Goal: Information Seeking & Learning: Learn about a topic

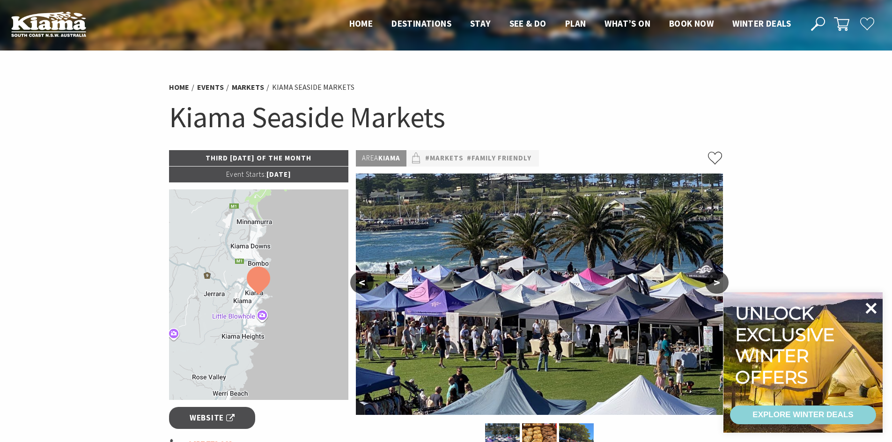
click at [877, 306] on icon at bounding box center [870, 308] width 22 height 22
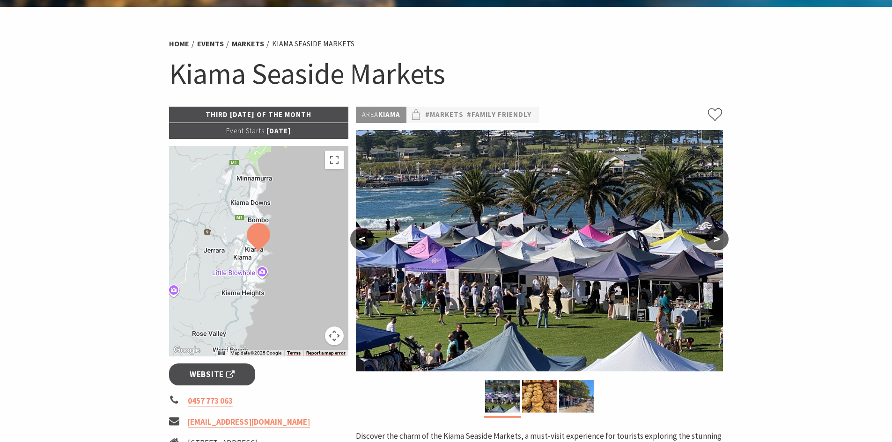
scroll to position [187, 0]
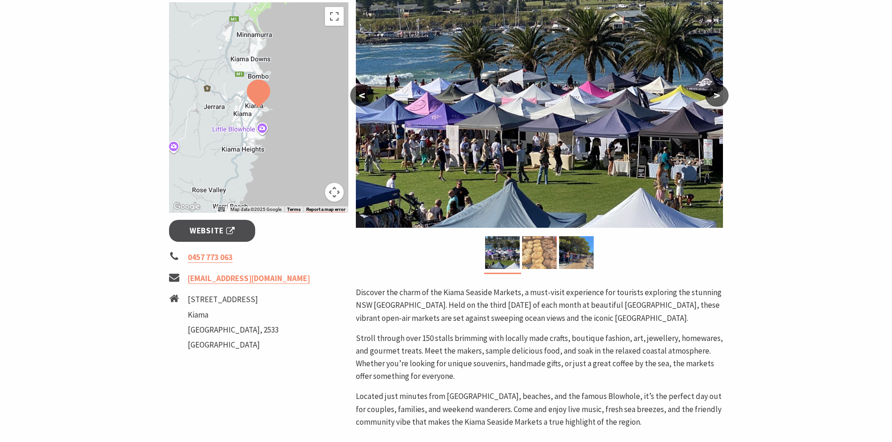
click at [527, 259] on img at bounding box center [539, 252] width 35 height 33
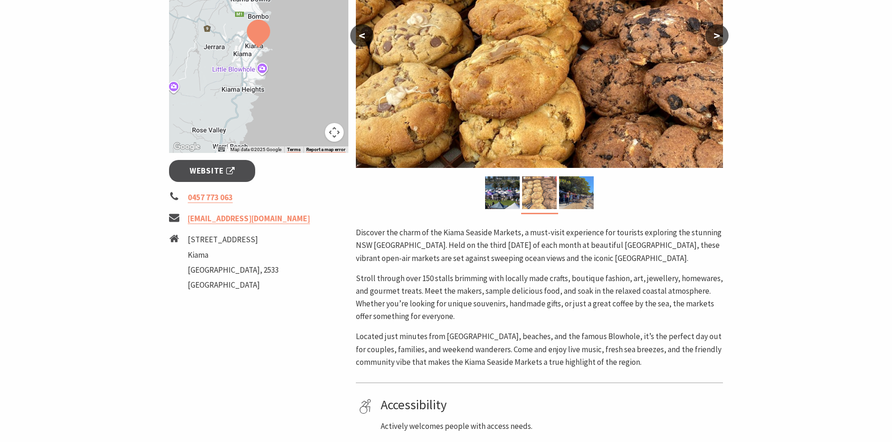
scroll to position [374, 0]
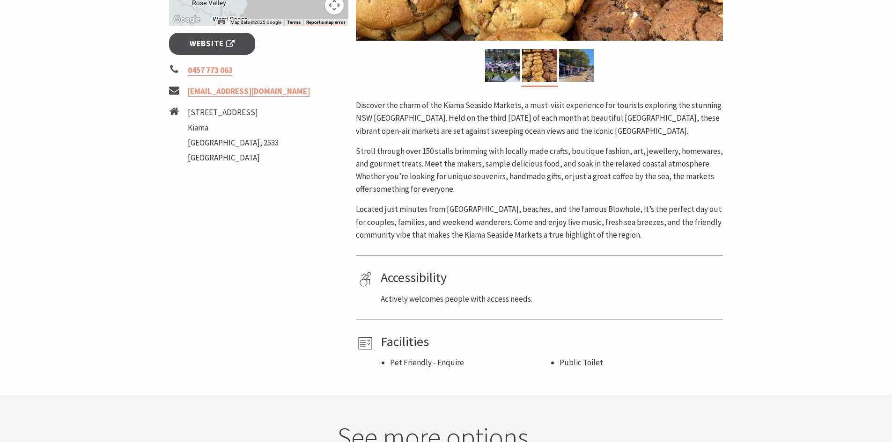
click at [610, 139] on div "Discover the charm of the Kiama Seaside Markets, a must-visit experience for to…" at bounding box center [539, 170] width 367 height 142
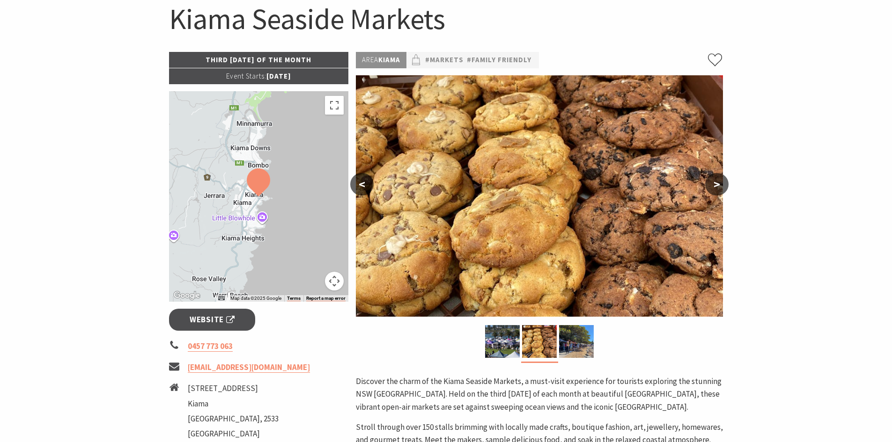
scroll to position [0, 0]
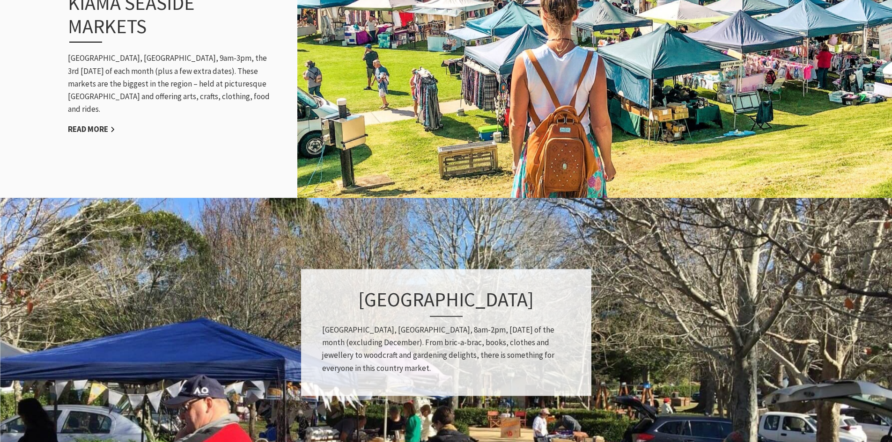
scroll to position [1076, 0]
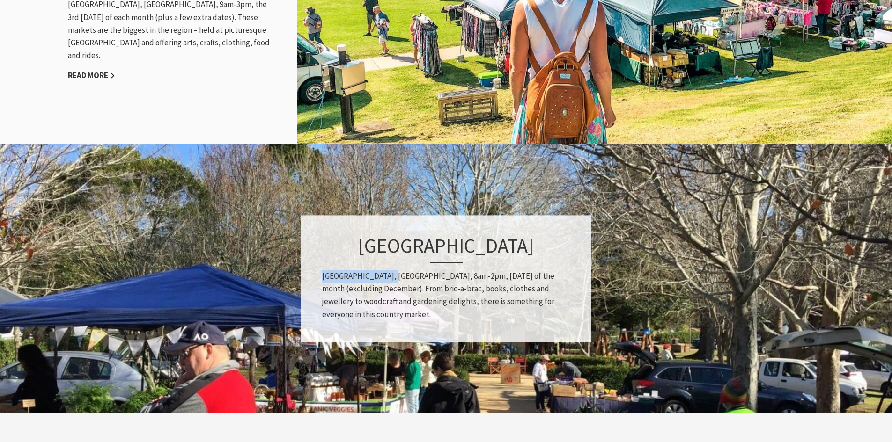
drag, startPoint x: 318, startPoint y: 276, endPoint x: 390, endPoint y: 275, distance: 71.6
click at [390, 275] on div "Jamberoo Village Market Reid Park, Jamberoo, 8am-2pm, last Sunday of the month …" at bounding box center [446, 278] width 290 height 127
copy p "Reid Park, Jamberoo"
click at [414, 242] on h3 "Jamberoo Village Market" at bounding box center [446, 248] width 248 height 29
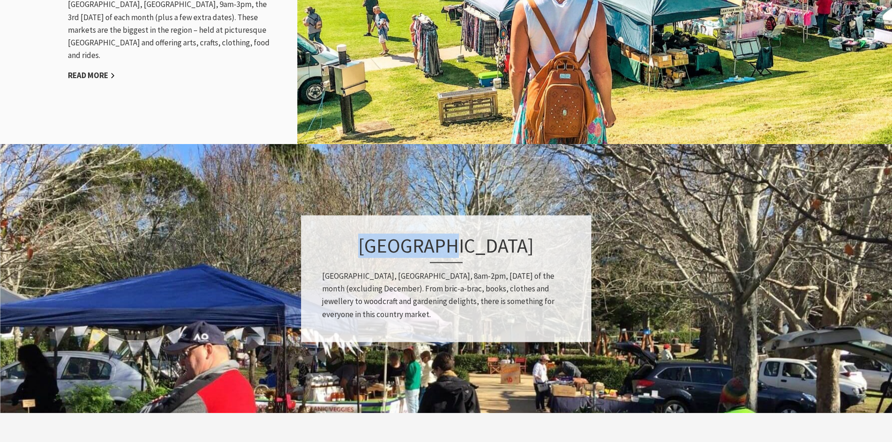
click at [414, 242] on h3 "Jamberoo Village Market" at bounding box center [446, 248] width 248 height 29
copy div "Jamberoo Village Market"
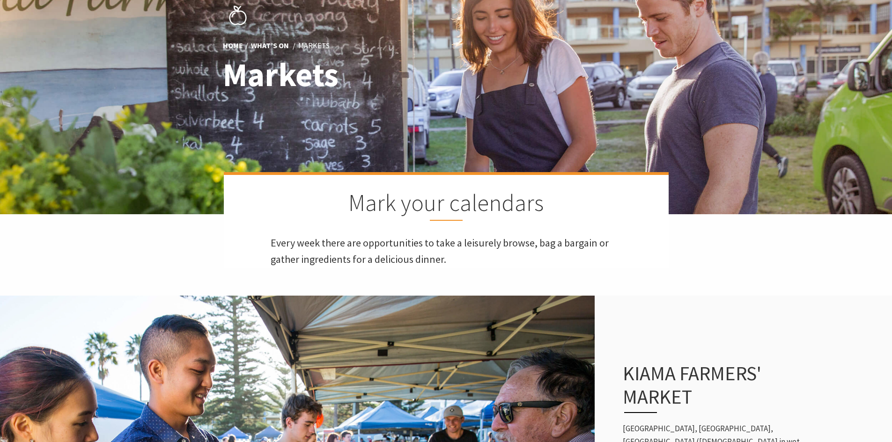
scroll to position [140, 0]
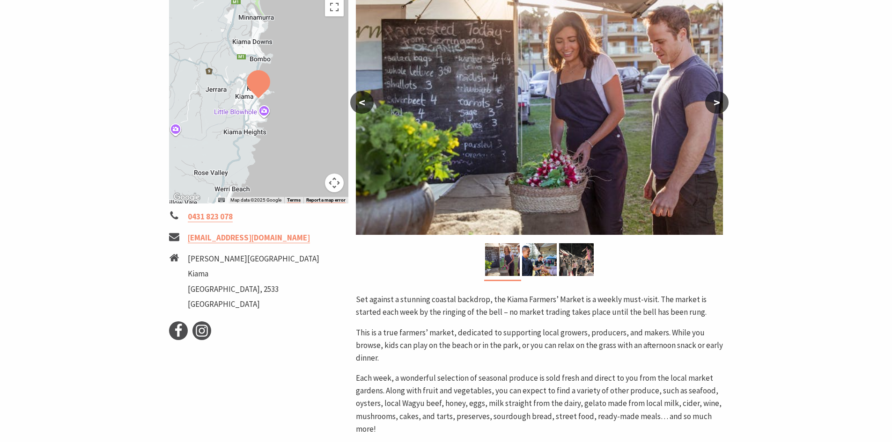
scroll to position [47, 0]
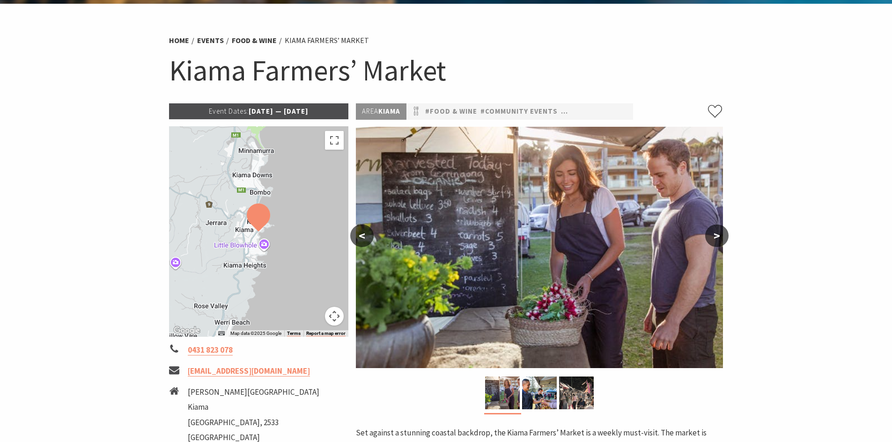
click at [367, 70] on h1 "Kiama Farmers’ Market" at bounding box center [446, 70] width 554 height 38
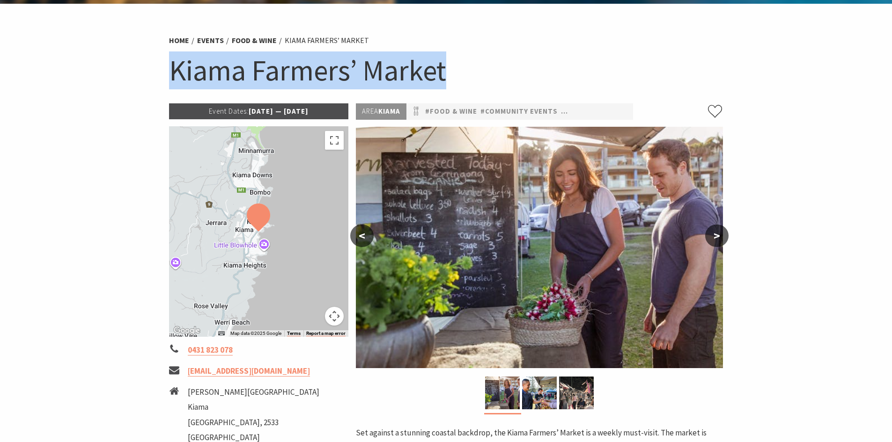
click at [367, 70] on h1 "Kiama Farmers’ Market" at bounding box center [446, 70] width 554 height 38
copy section "Kiama Farmers’ Market"
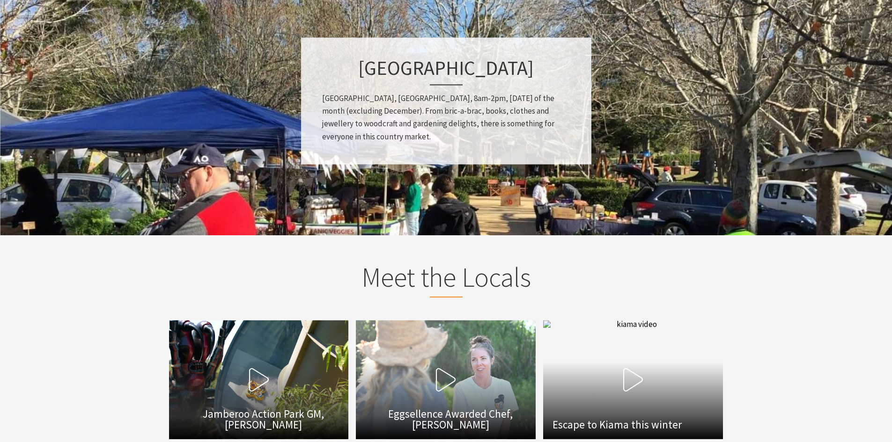
scroll to position [1170, 0]
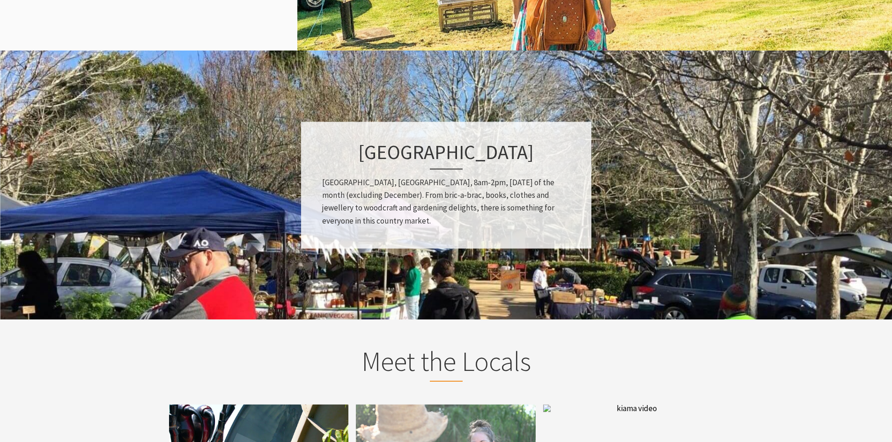
click at [366, 150] on h3 "Jamberoo Village Market" at bounding box center [446, 154] width 248 height 29
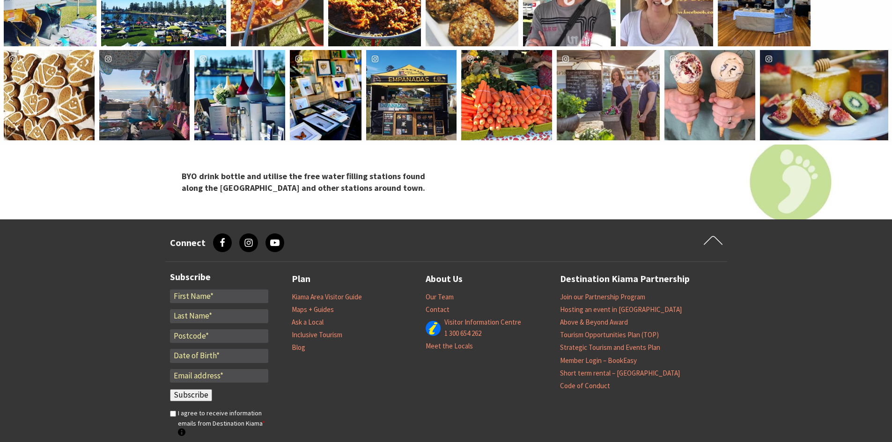
scroll to position [1919, 0]
